Goal: Information Seeking & Learning: Learn about a topic

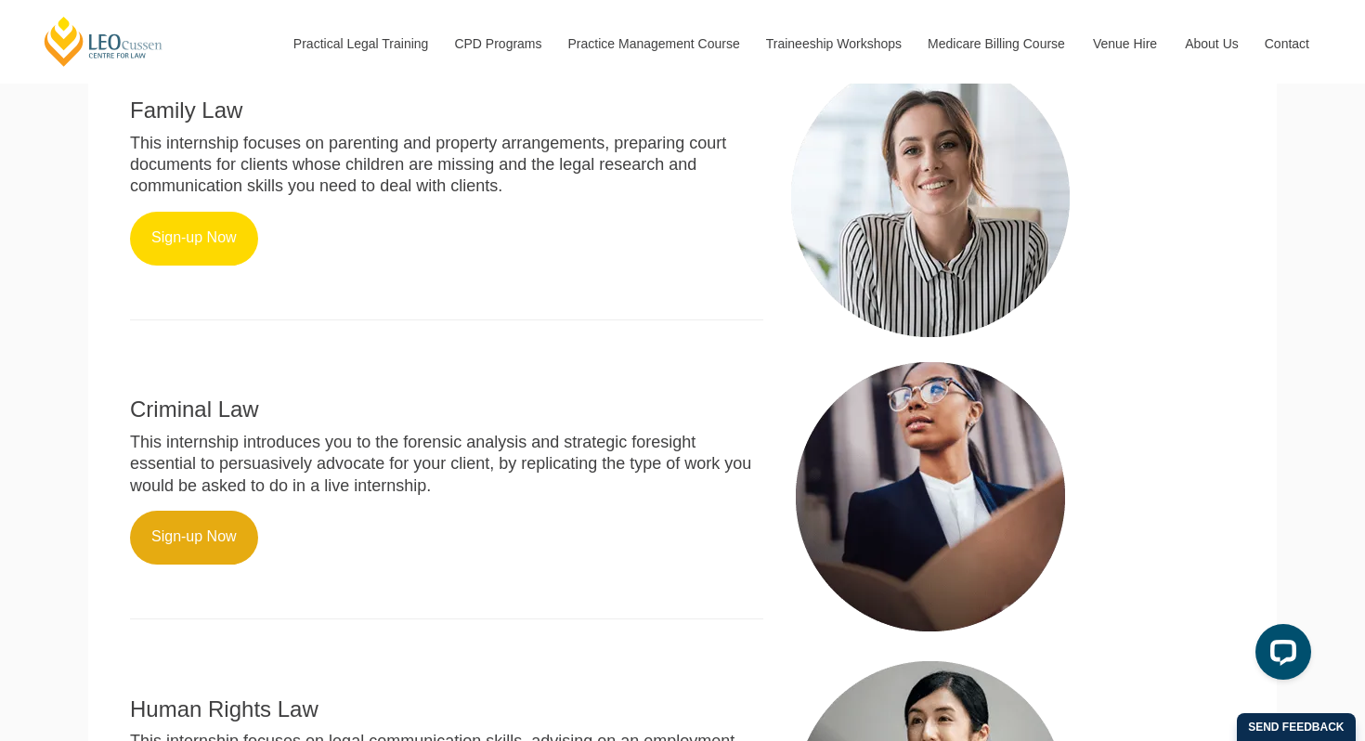
scroll to position [789, 0]
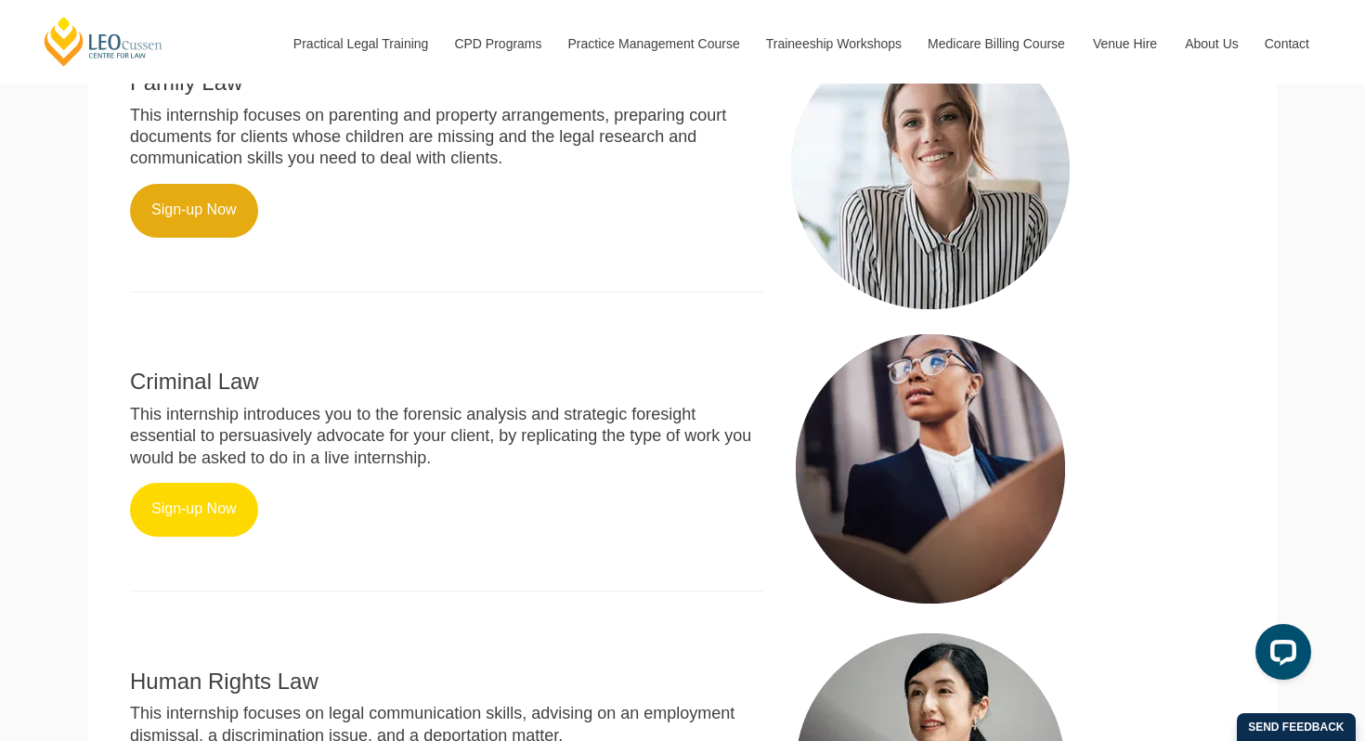
click at [206, 500] on link "Sign-up Now" at bounding box center [194, 510] width 128 height 54
